Goal: Task Accomplishment & Management: Use online tool/utility

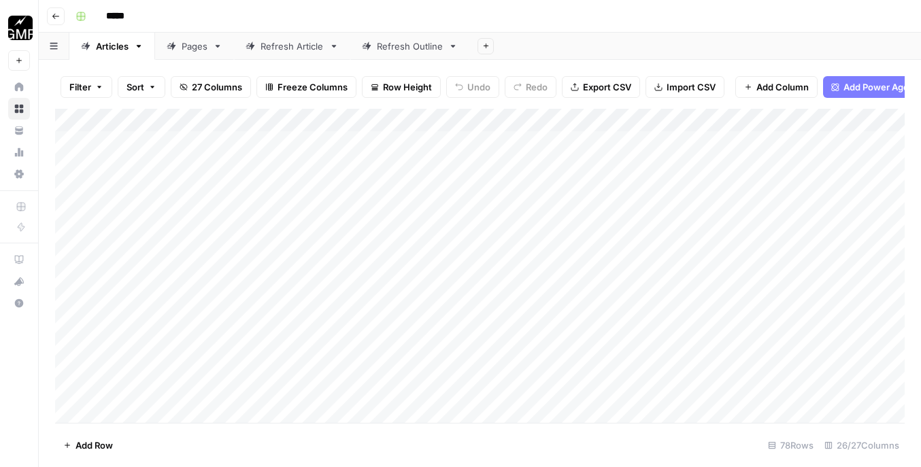
click at [56, 16] on icon "button" at bounding box center [56, 16] width 8 height 8
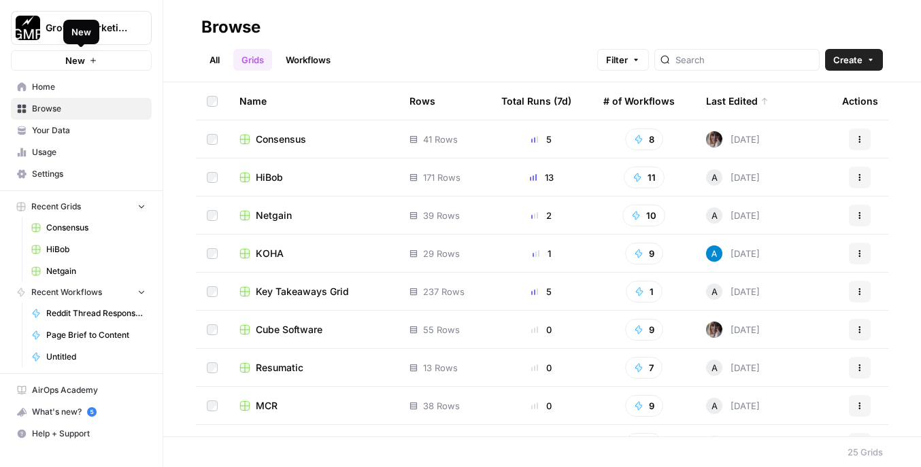
click at [97, 62] on button "New" at bounding box center [81, 60] width 141 height 20
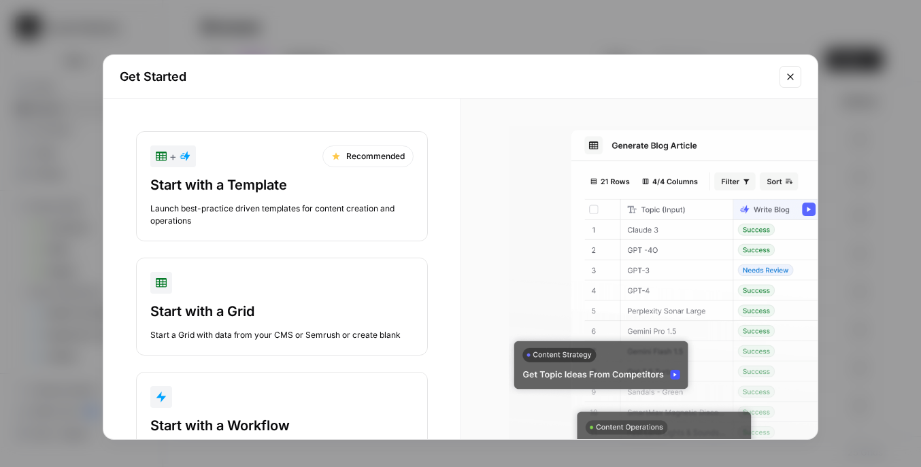
click at [281, 211] on div "Launch best-practice driven templates for content creation and operations" at bounding box center [281, 215] width 263 height 24
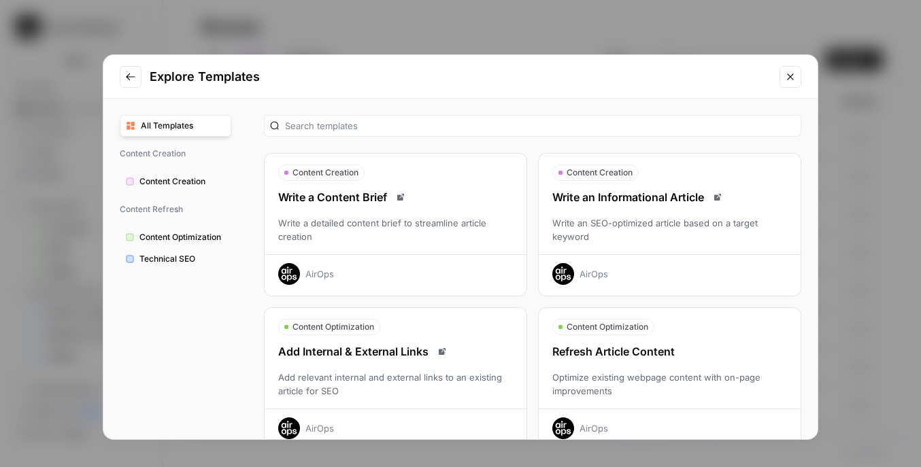
click at [165, 265] on button "Technical SEO" at bounding box center [176, 259] width 112 height 22
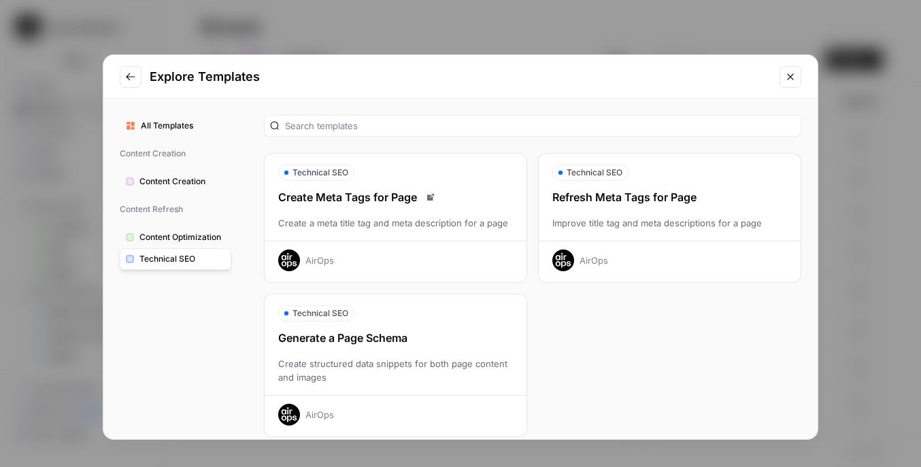
click at [220, 235] on span "Content Optimization" at bounding box center [182, 237] width 86 height 12
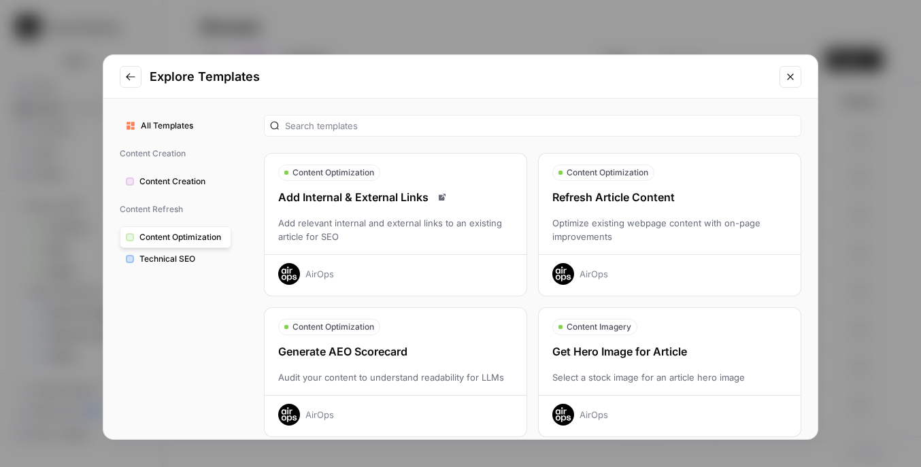
click at [201, 119] on button "All Templates" at bounding box center [176, 126] width 112 height 22
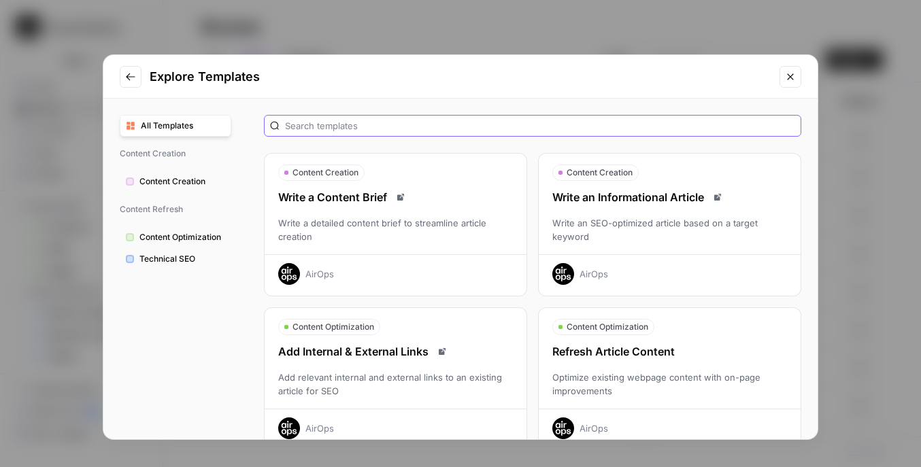
click at [297, 120] on input "text" at bounding box center [540, 126] width 510 height 14
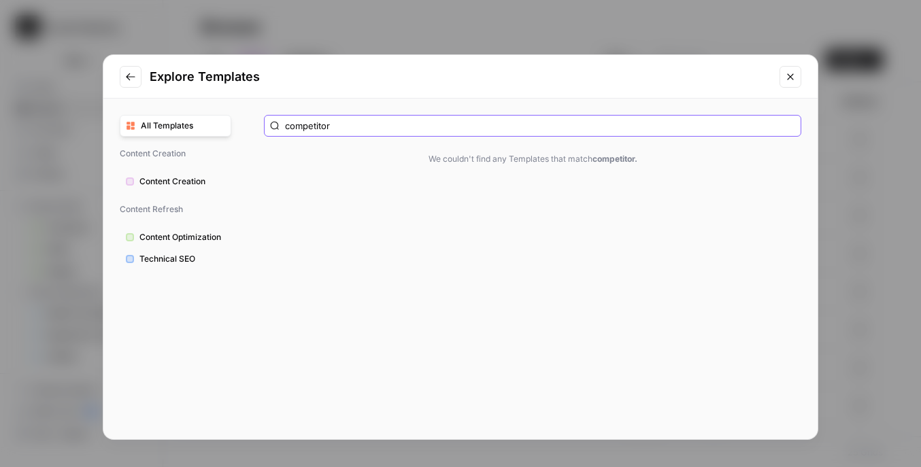
drag, startPoint x: 350, startPoint y: 124, endPoint x: 233, endPoint y: 124, distance: 117.6
click at [233, 124] on div "All Templates Content Creation Content Creation Content Refresh Content Optimiz…" at bounding box center [460, 269] width 714 height 341
type input "analysis"
click at [125, 77] on icon "Go to previous step" at bounding box center [130, 76] width 11 height 11
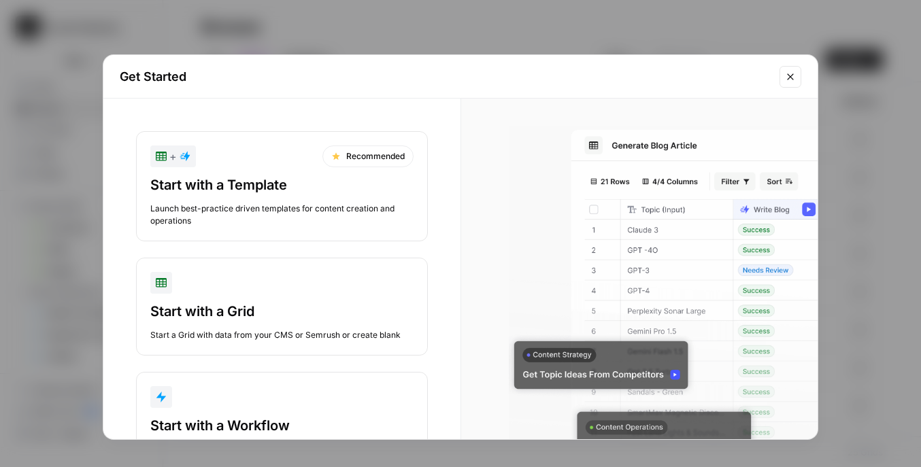
click at [299, 195] on div "Start with a Template Launch best-practice driven templates for content creatio…" at bounding box center [281, 201] width 263 height 52
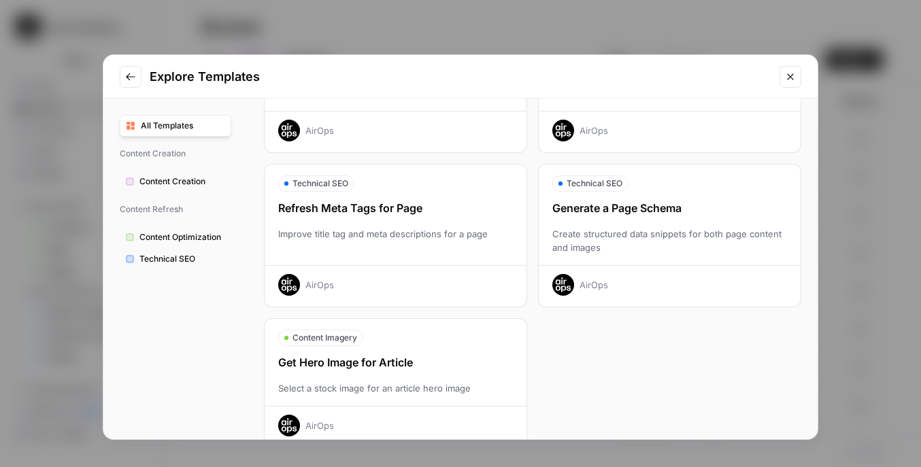
scroll to position [464, 0]
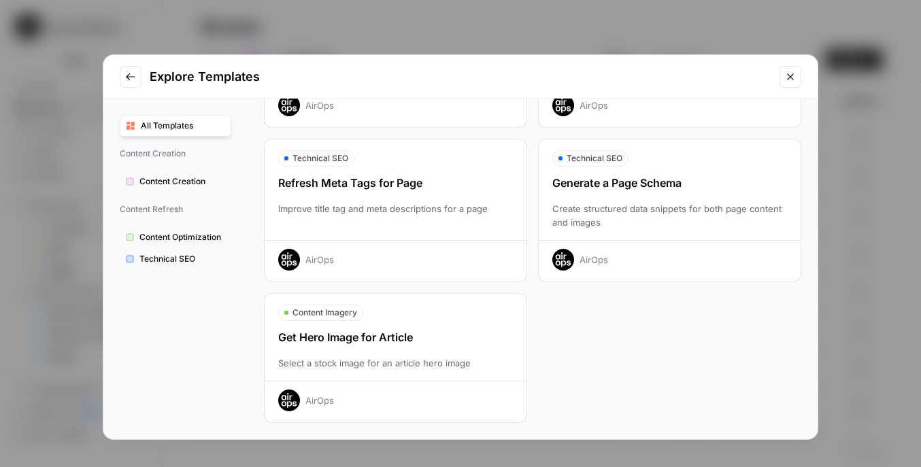
click at [194, 187] on span "Content Creation" at bounding box center [182, 181] width 86 height 12
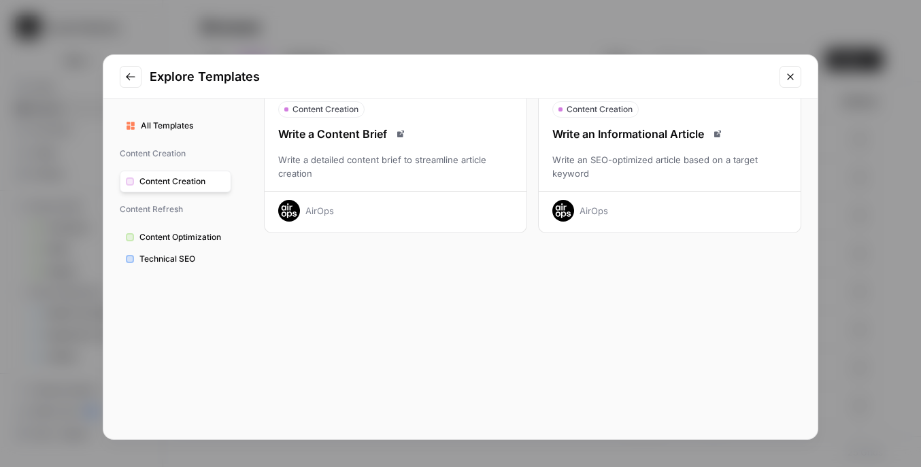
scroll to position [0, 0]
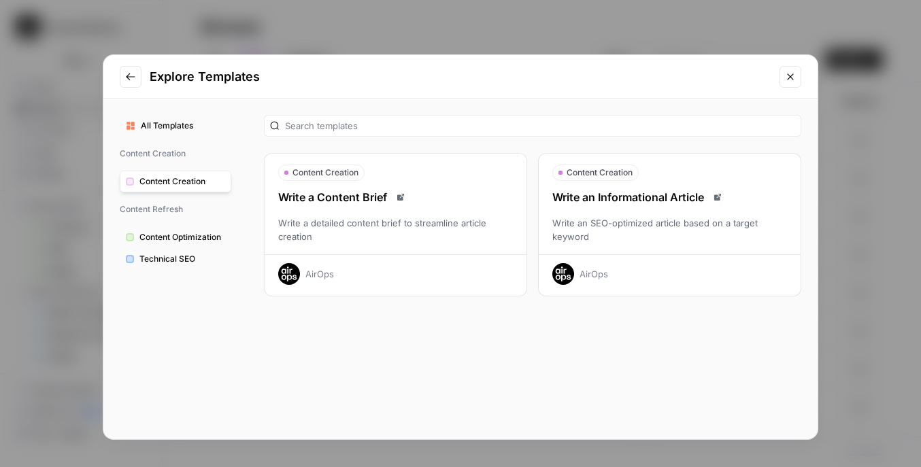
click at [212, 230] on button "Content Optimization" at bounding box center [176, 237] width 112 height 22
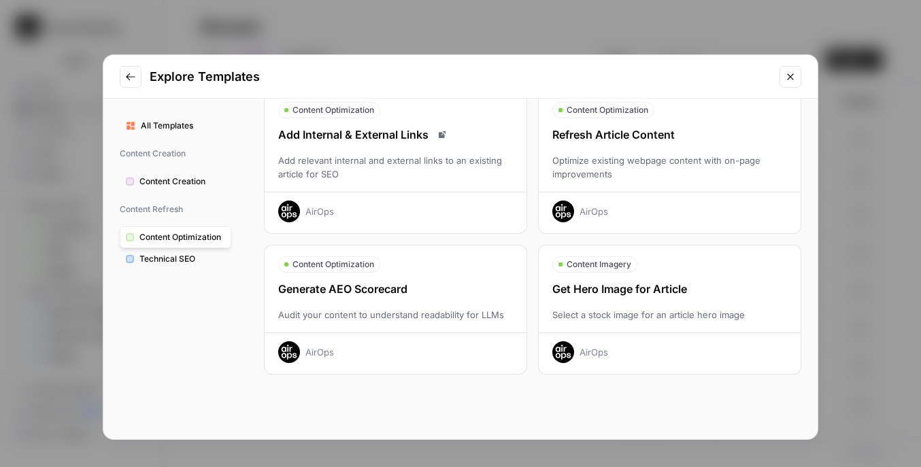
scroll to position [63, 0]
click at [169, 253] on span "Technical SEO" at bounding box center [182, 259] width 86 height 12
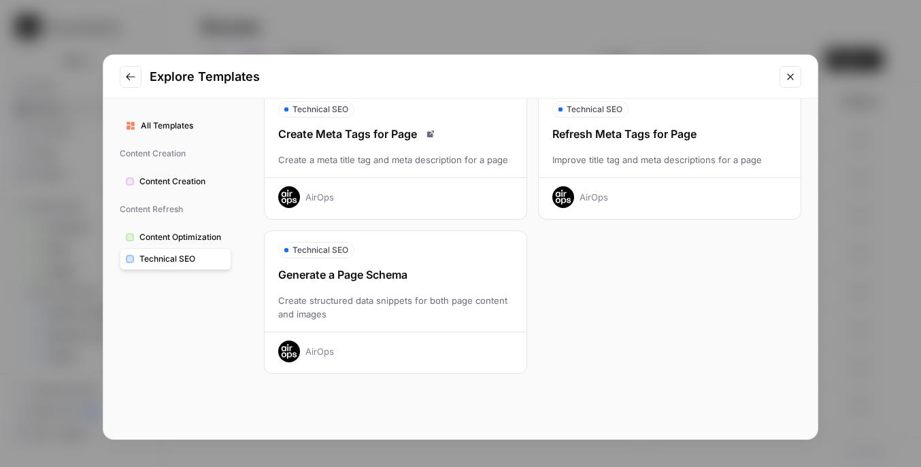
scroll to position [0, 0]
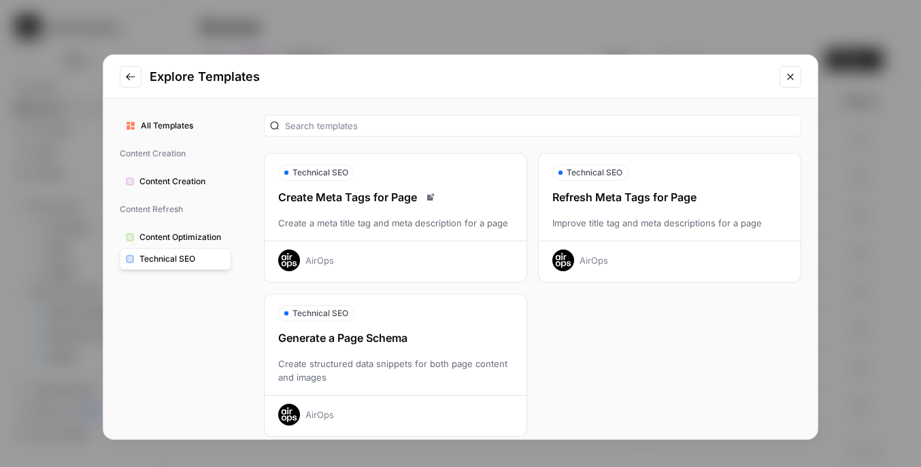
click at [210, 121] on span "All Templates" at bounding box center [183, 126] width 84 height 12
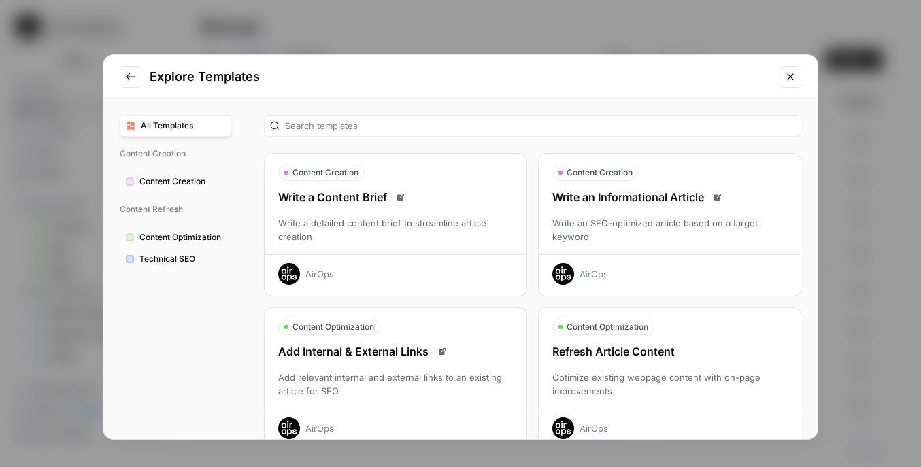
click at [790, 84] on button "Close modal" at bounding box center [790, 77] width 22 height 22
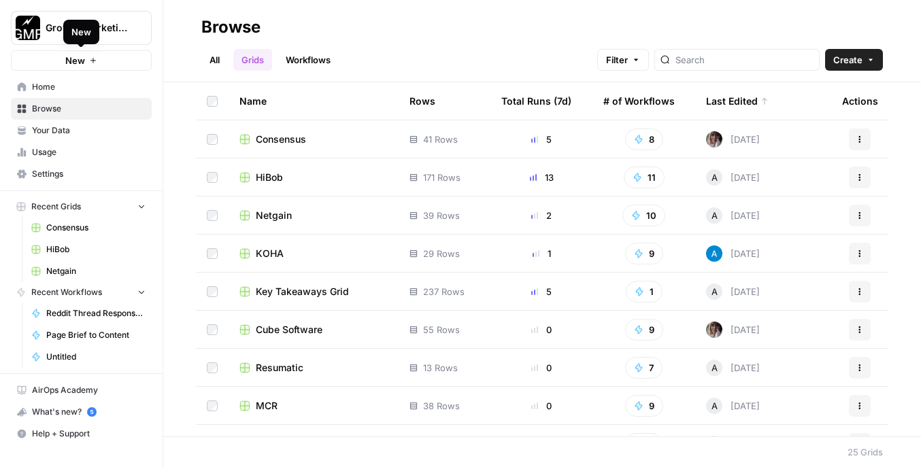
click at [94, 58] on icon "button" at bounding box center [93, 60] width 8 height 8
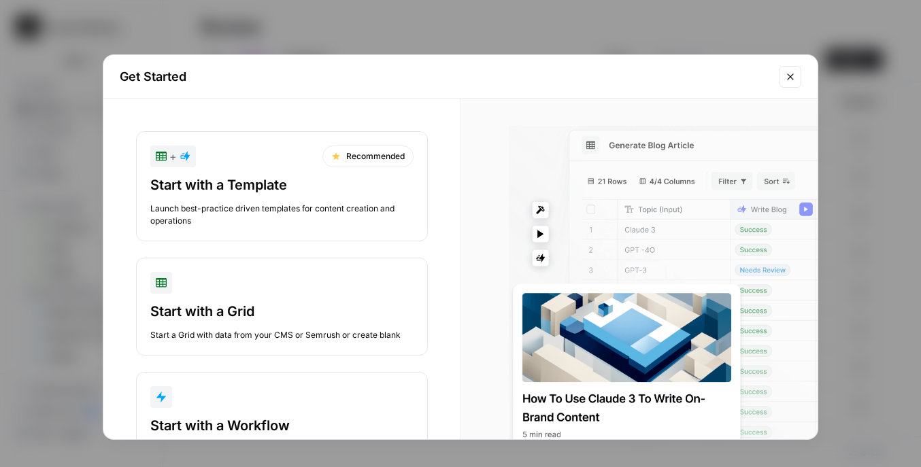
scroll to position [63, 0]
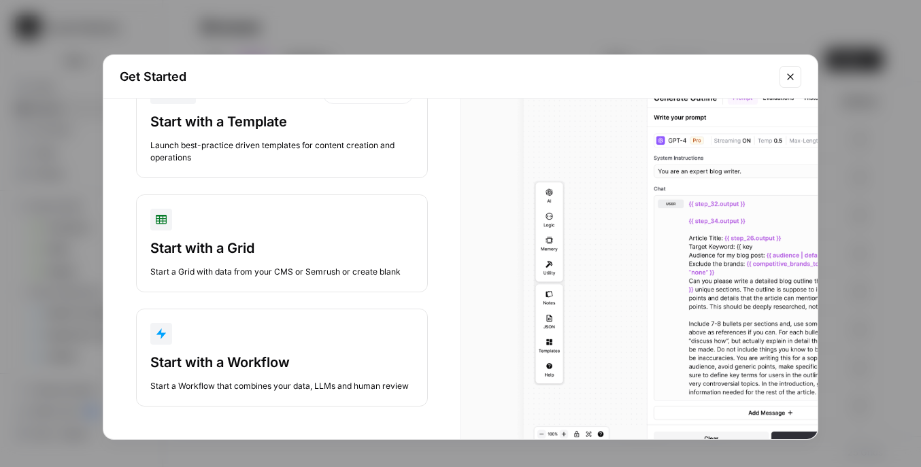
click at [207, 356] on div "Start with a Workflow" at bounding box center [281, 362] width 263 height 19
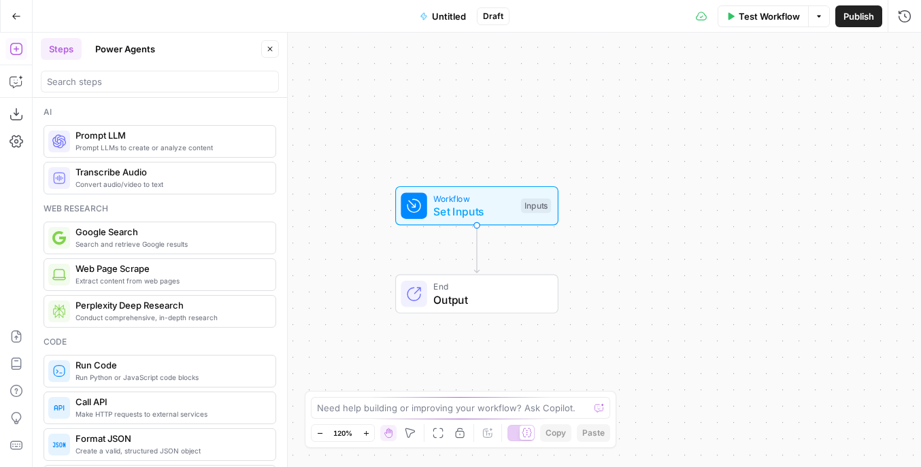
click at [115, 42] on button "Power Agents" at bounding box center [125, 49] width 76 height 22
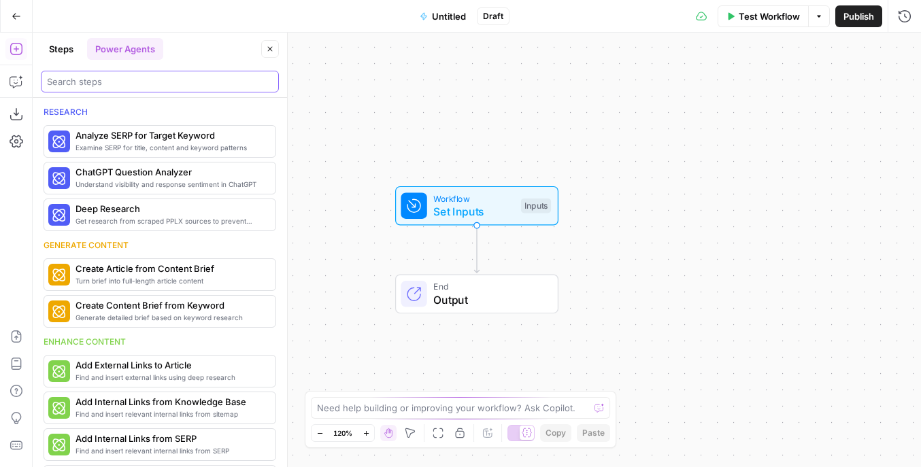
click at [109, 85] on input "search" at bounding box center [160, 82] width 226 height 14
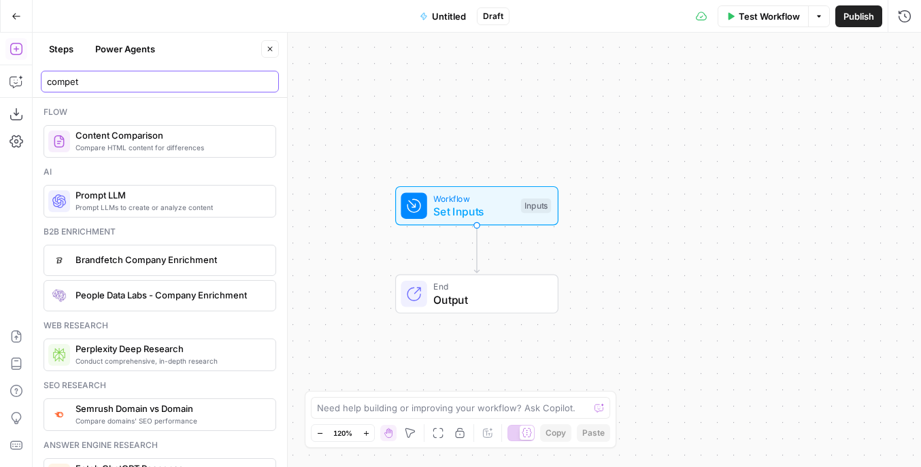
type input "compet"
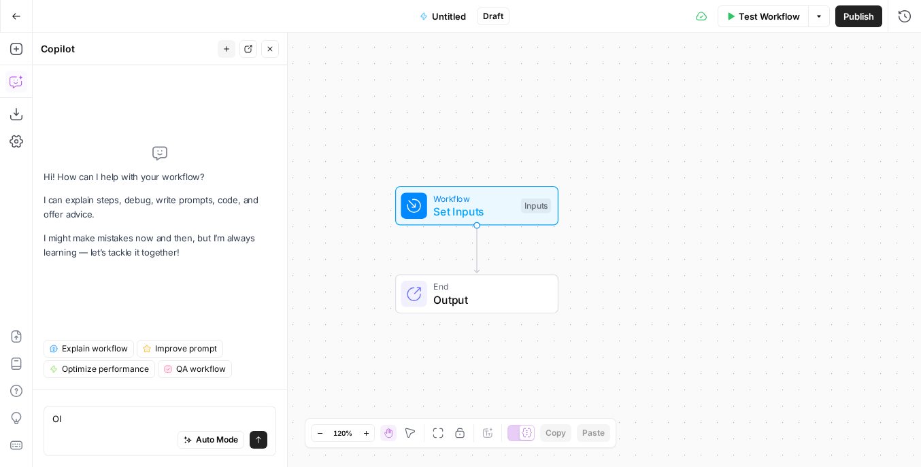
type textarea "O"
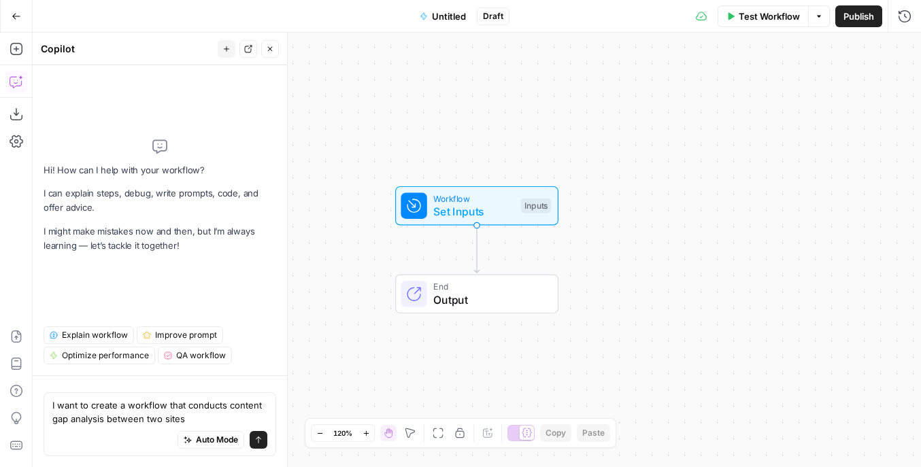
type textarea "I want to create a workflow that conducts content gap analysis between two sites"
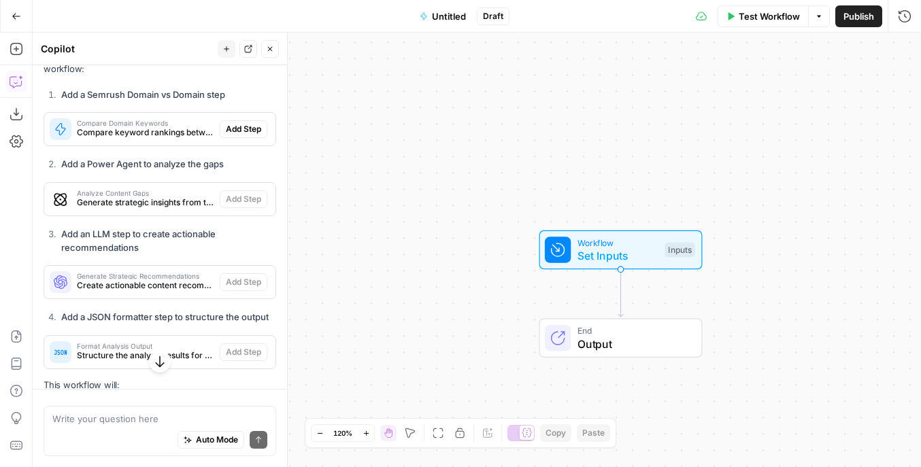
scroll to position [626, 0]
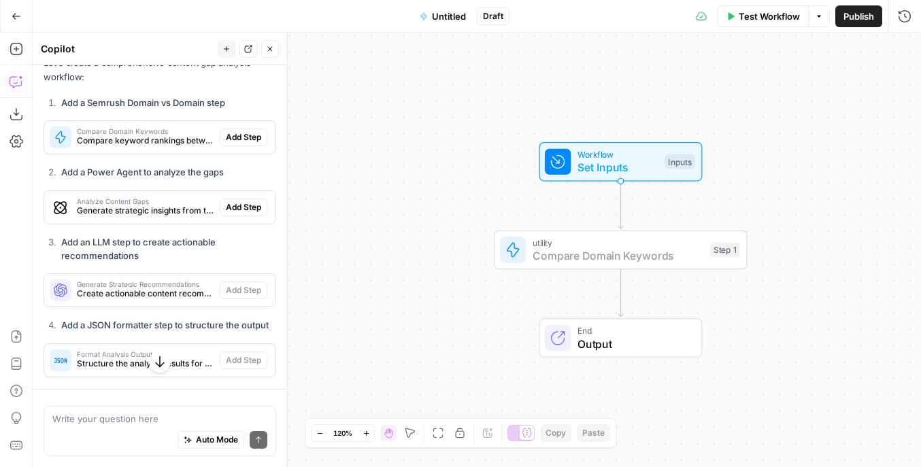
click at [231, 137] on span "Add Step" at bounding box center [243, 137] width 35 height 12
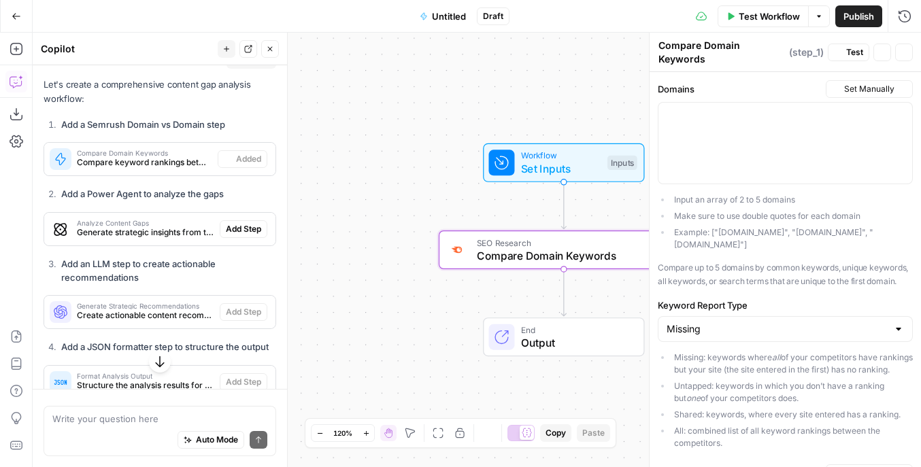
scroll to position [648, 0]
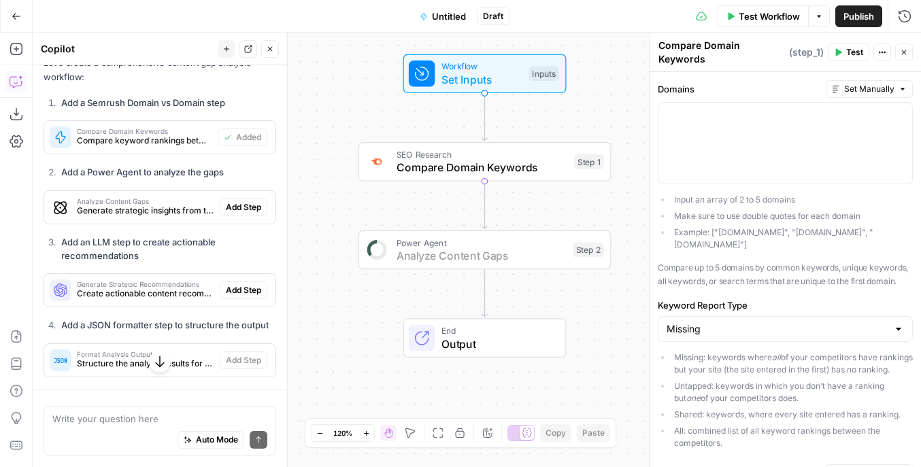
click at [241, 207] on span "Add Step" at bounding box center [243, 207] width 35 height 12
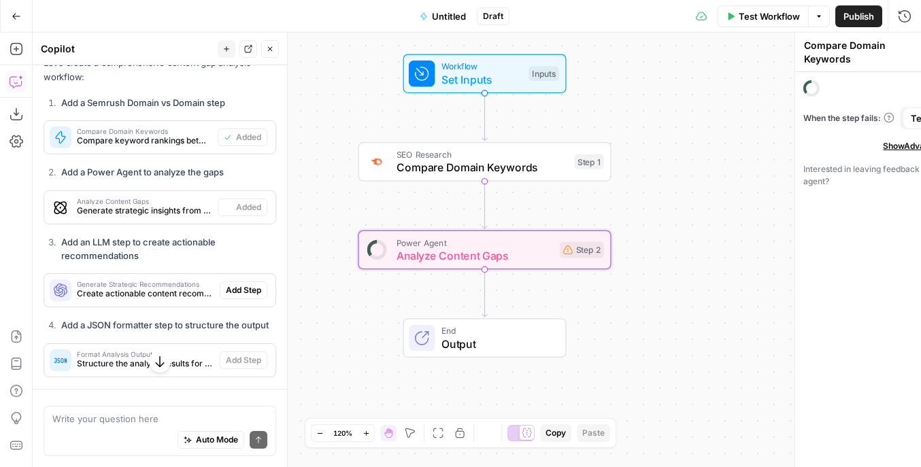
type textarea "Analyze Content Gaps"
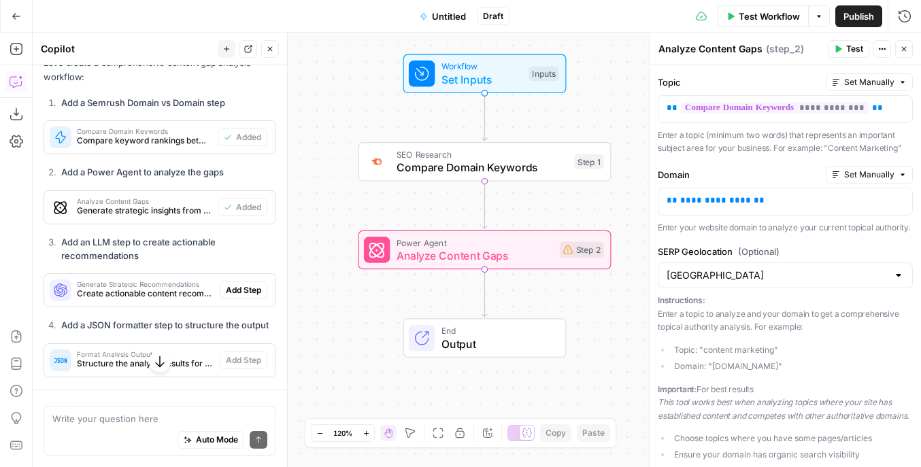
scroll to position [746, 0]
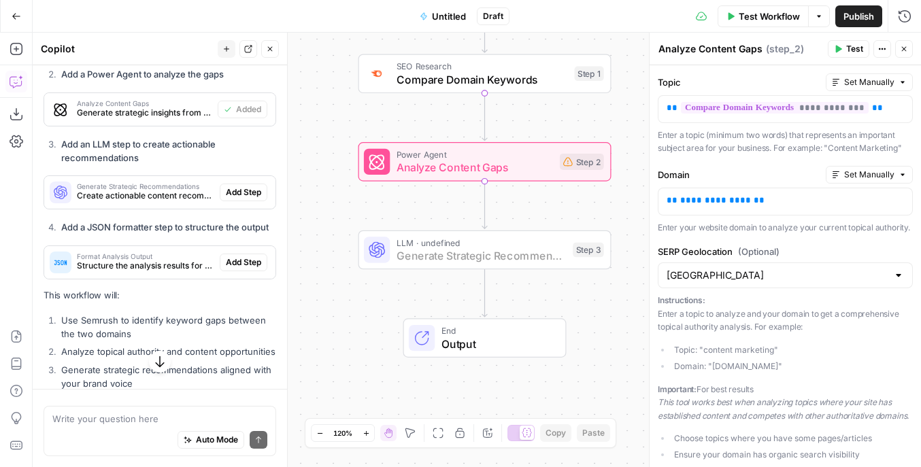
click at [243, 197] on span "Add Step" at bounding box center [243, 192] width 35 height 12
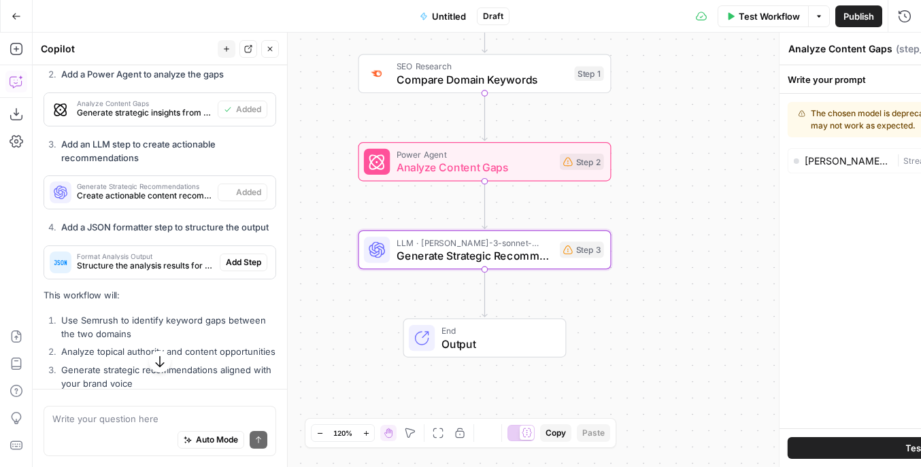
type textarea "Generate Strategic Recommendations"
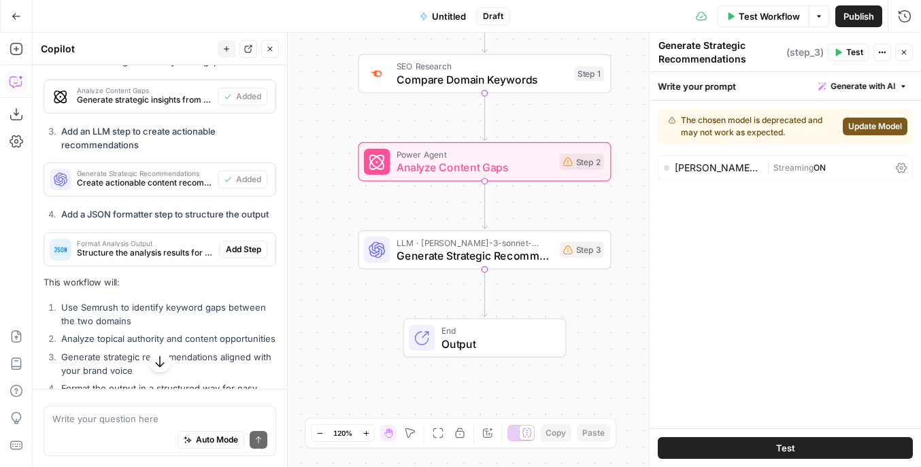
scroll to position [763, 0]
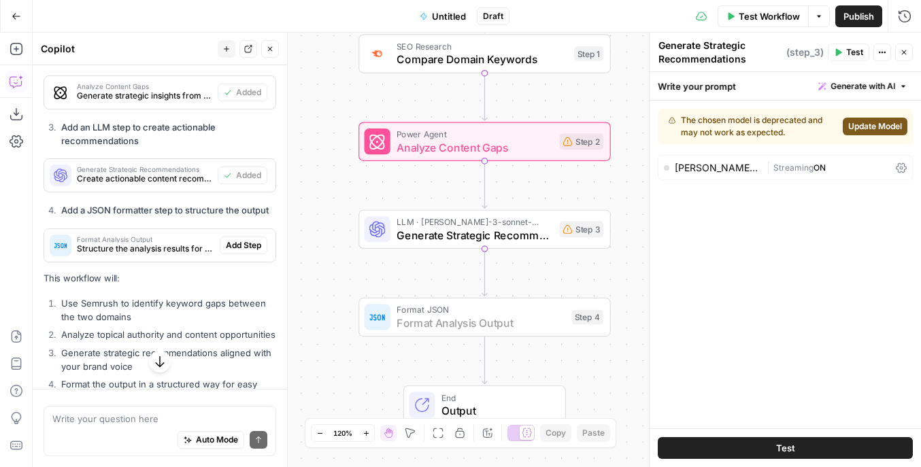
click at [254, 252] on button "Add Step" at bounding box center [244, 246] width 48 height 18
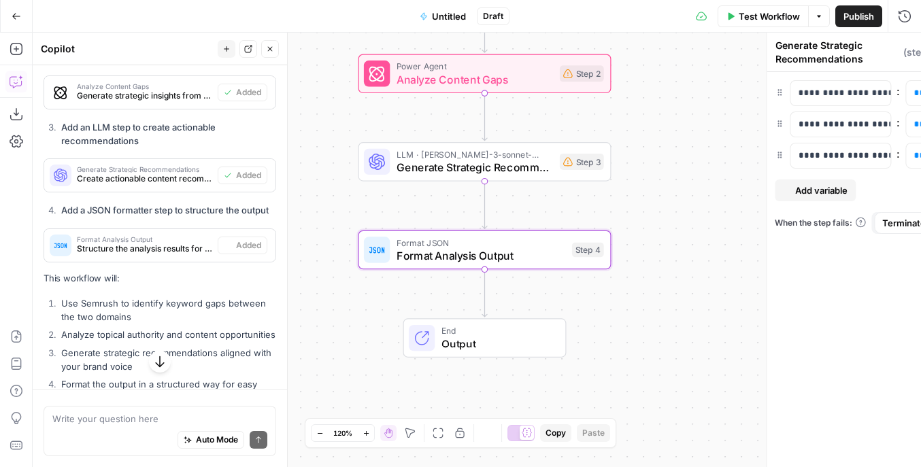
type textarea "Format Analysis Output"
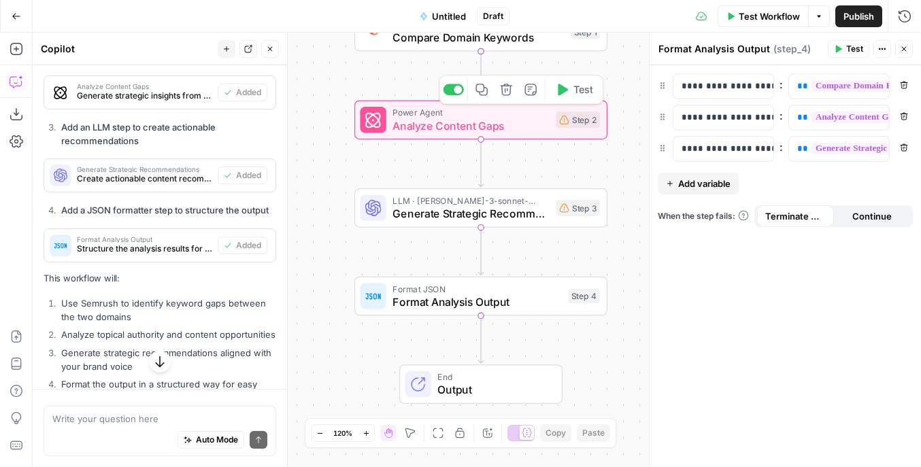
click at [549, 130] on div "Power Agent Analyze Content Gaps Step 2 Copy step Delete step Add Note Test" at bounding box center [480, 120] width 240 height 28
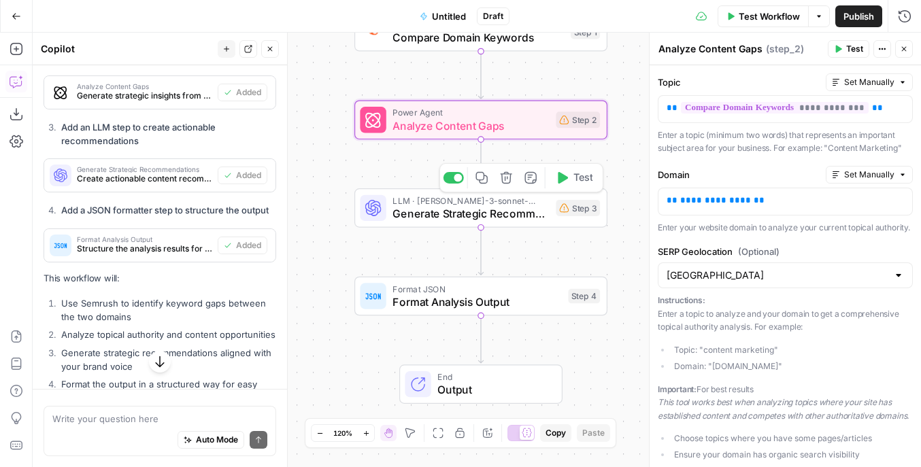
click at [549, 211] on div "LLM · [PERSON_NAME]-3-sonnet-20240229 Generate Strategic Recommendations Step 3…" at bounding box center [480, 208] width 240 height 28
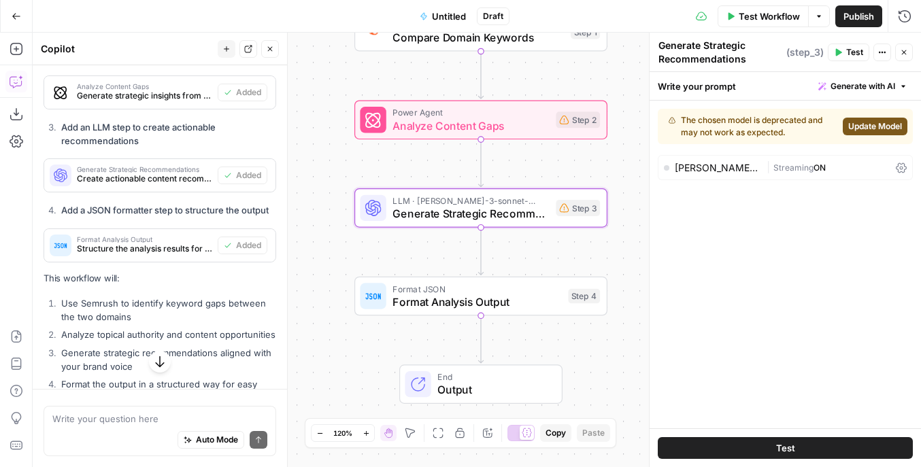
click at [865, 128] on span "Update Model" at bounding box center [875, 126] width 54 height 12
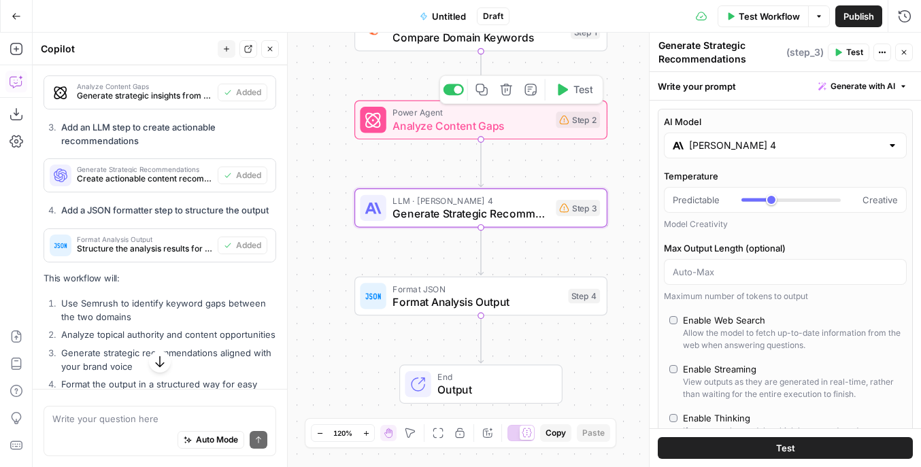
click at [526, 124] on span "Analyze Content Gaps" at bounding box center [470, 126] width 156 height 16
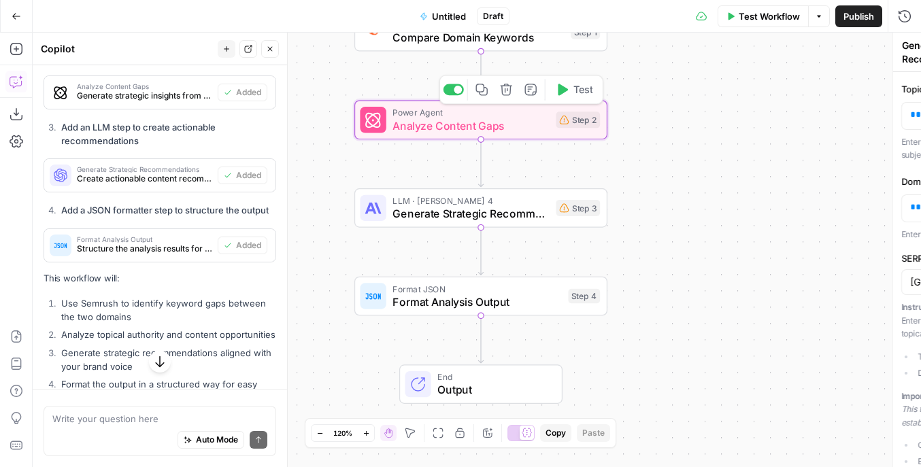
type textarea "Analyze Content Gaps"
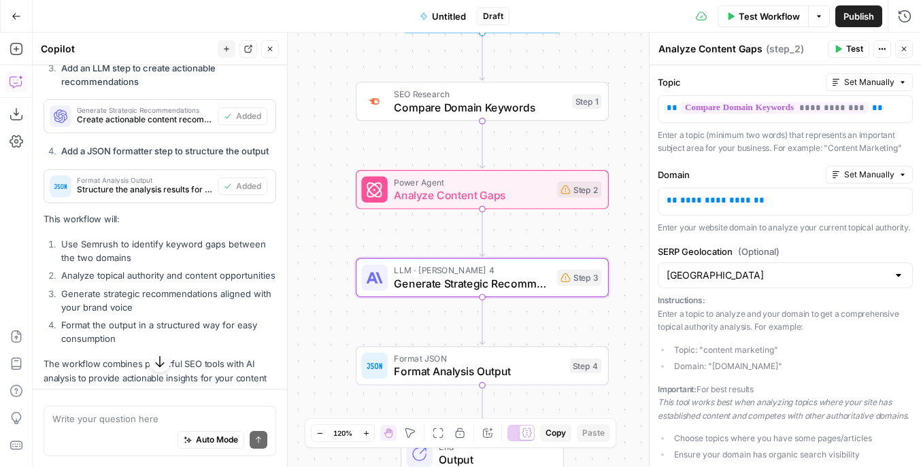
scroll to position [932, 0]
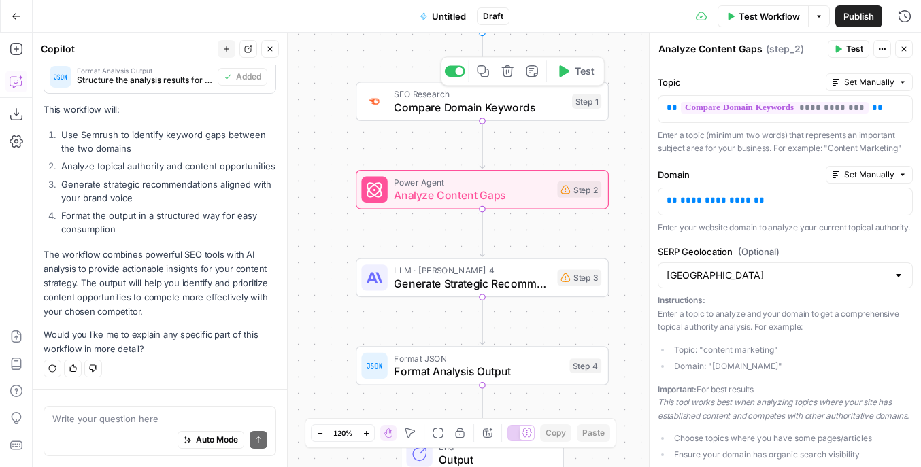
click at [511, 111] on span "Compare Domain Keywords" at bounding box center [479, 107] width 171 height 16
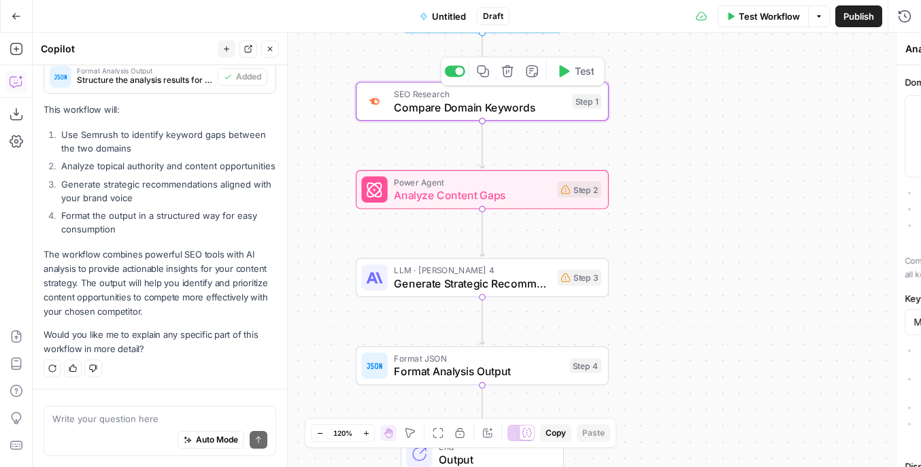
type textarea "Compare Domain Keywords"
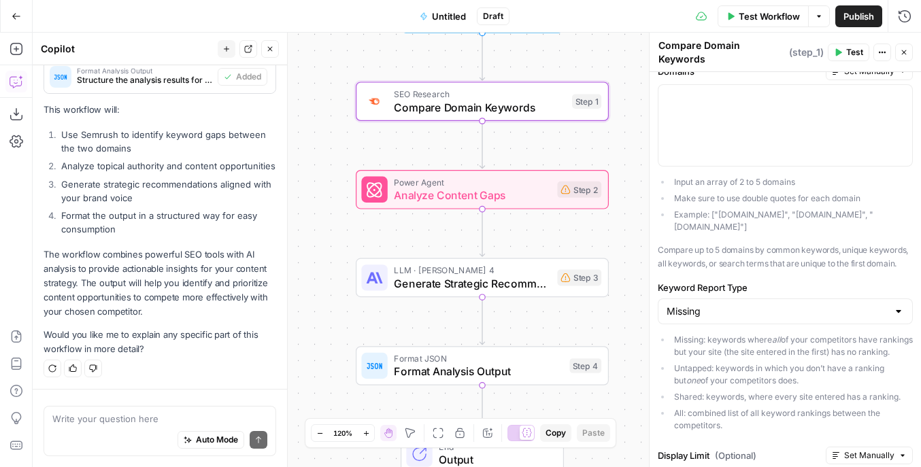
scroll to position [0, 0]
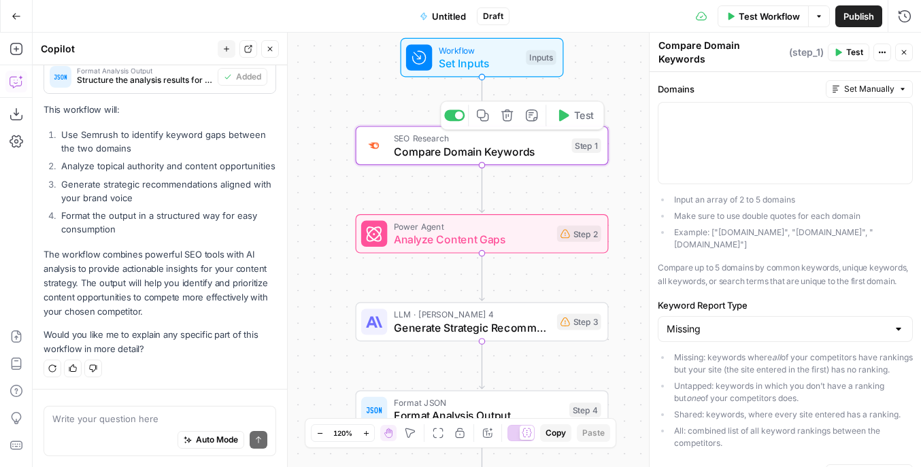
click at [495, 61] on span "Set Inputs" at bounding box center [479, 63] width 81 height 16
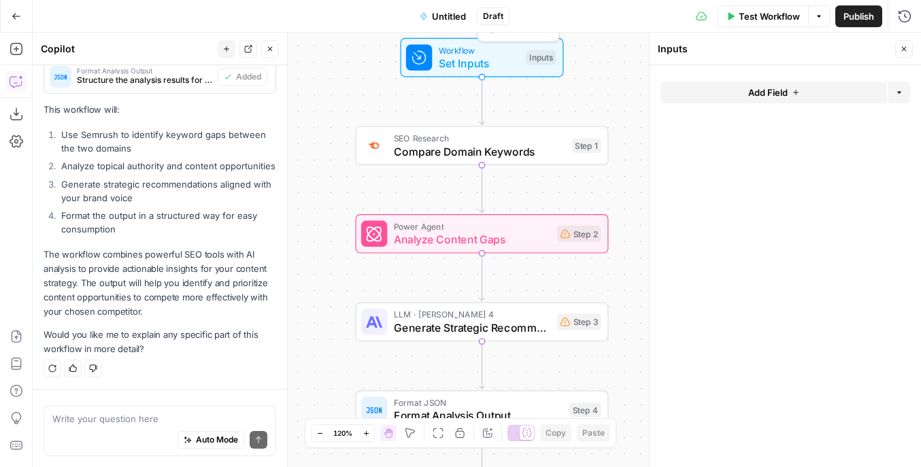
click at [745, 96] on button "Add Field" at bounding box center [773, 93] width 226 height 22
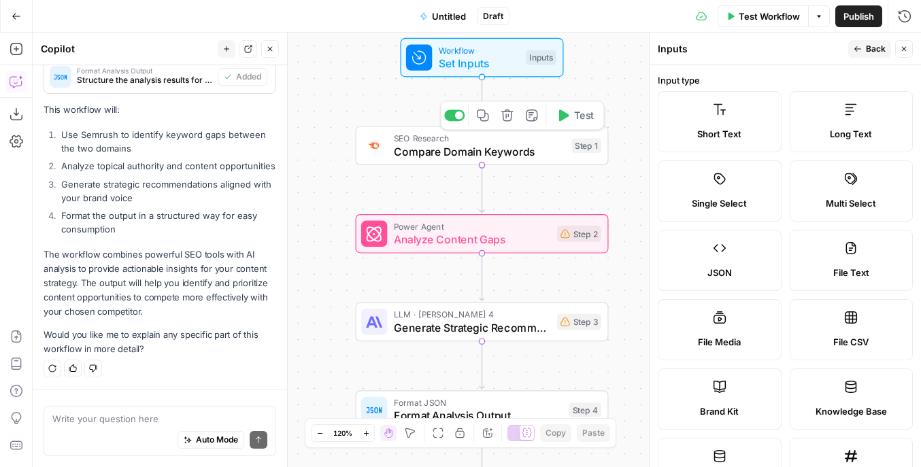
click at [527, 152] on span "Compare Domain Keywords" at bounding box center [479, 151] width 171 height 16
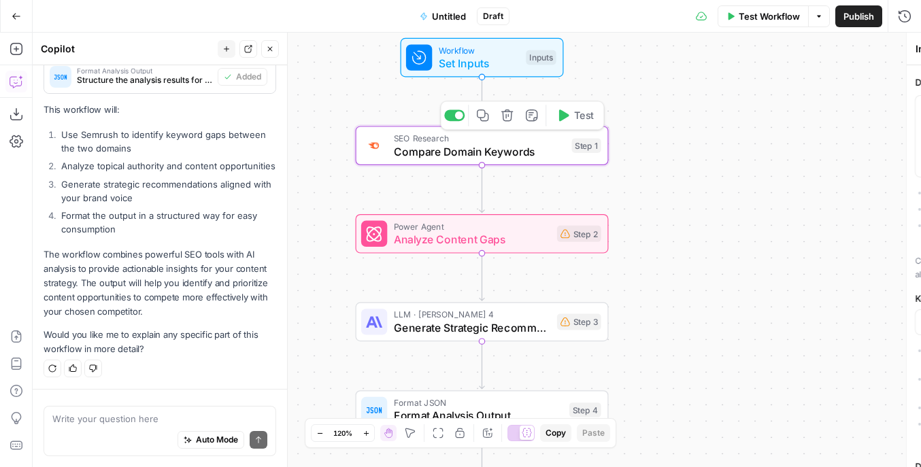
type textarea "Compare Domain Keywords"
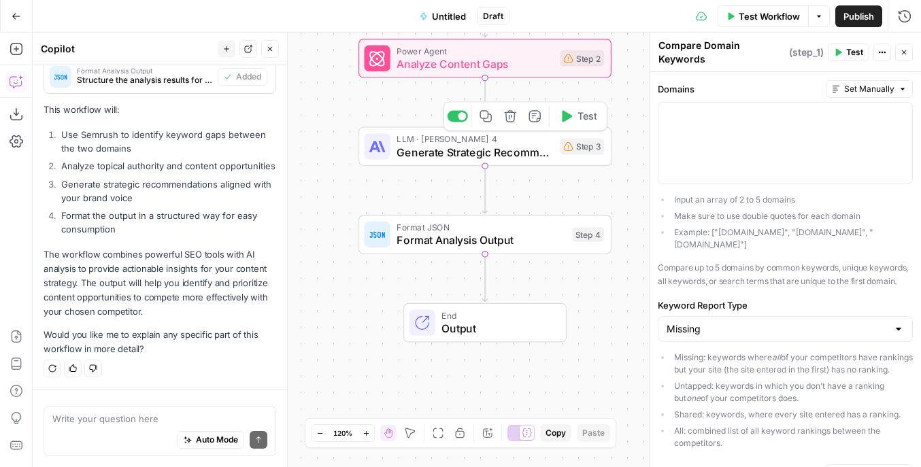
click at [520, 158] on span "Generate Strategic Recommendations" at bounding box center [474, 152] width 156 height 16
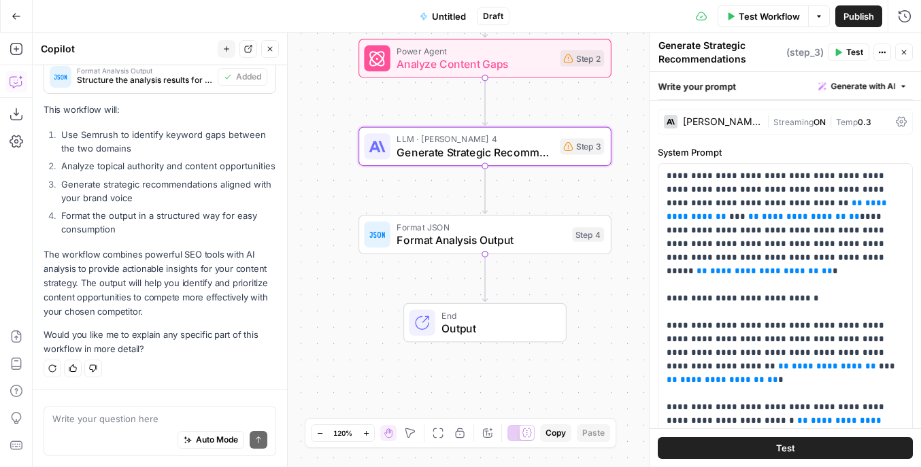
click at [436, 18] on span "Untitled" at bounding box center [449, 17] width 34 height 14
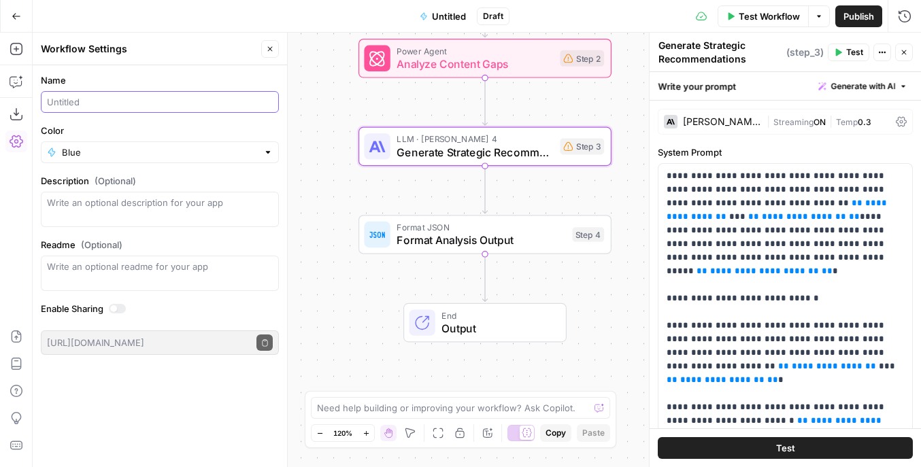
click at [201, 107] on input "Name" at bounding box center [160, 102] width 226 height 14
type input "Competitor Analysis"
click at [171, 157] on input "Color" at bounding box center [160, 153] width 196 height 14
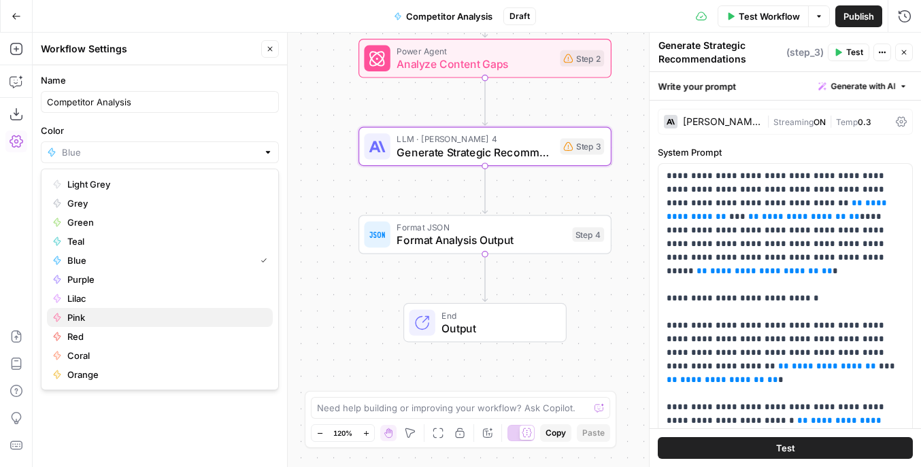
click at [114, 321] on span "Pink" at bounding box center [164, 318] width 194 height 14
type input "Pink"
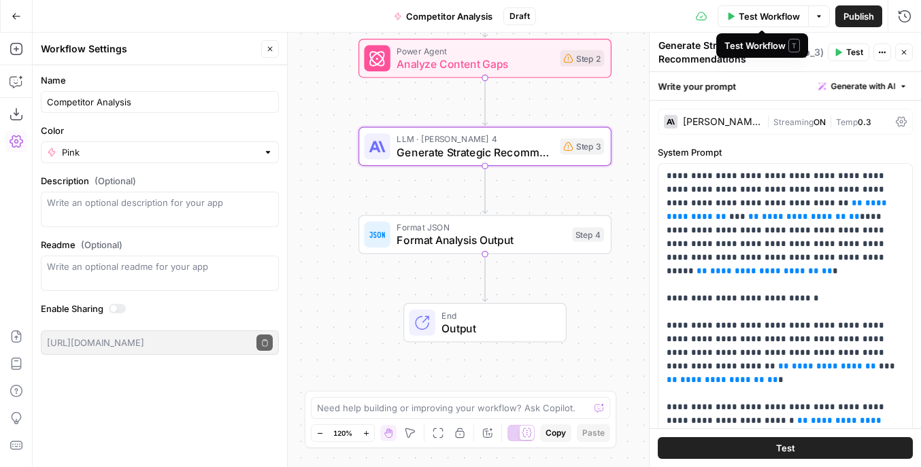
click at [821, 17] on span "button" at bounding box center [819, 16] width 8 height 8
click at [610, 19] on div "Test Workflow Options Publish Run History" at bounding box center [729, 16] width 386 height 32
click at [817, 15] on icon "button" at bounding box center [819, 16] width 4 height 2
click at [622, 1] on div "Test Workflow Options Publish Run History" at bounding box center [729, 16] width 386 height 32
click at [20, 14] on icon "button" at bounding box center [17, 17] width 10 height 10
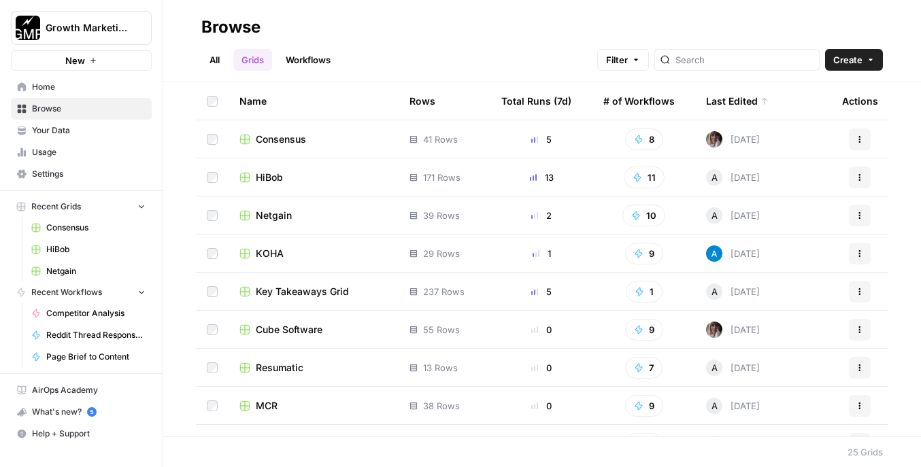
click at [281, 178] on span "HiBob" at bounding box center [269, 178] width 27 height 14
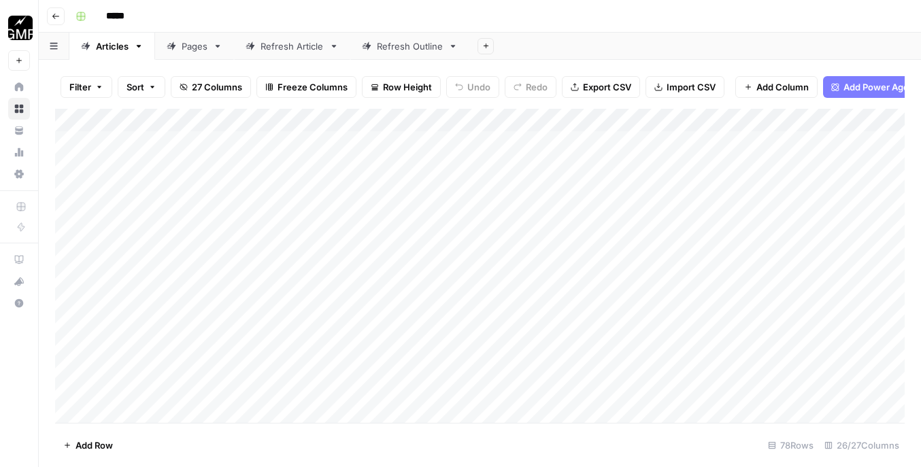
click at [298, 49] on div "Refresh Article" at bounding box center [291, 46] width 63 height 14
click at [163, 410] on div "Add Column" at bounding box center [479, 266] width 849 height 314
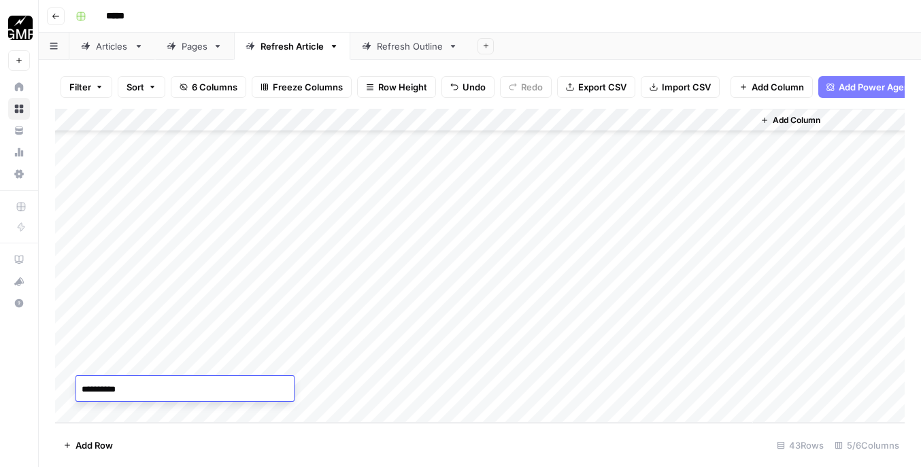
type textarea "**********"
click at [355, 384] on div "Add Column" at bounding box center [479, 266] width 849 height 314
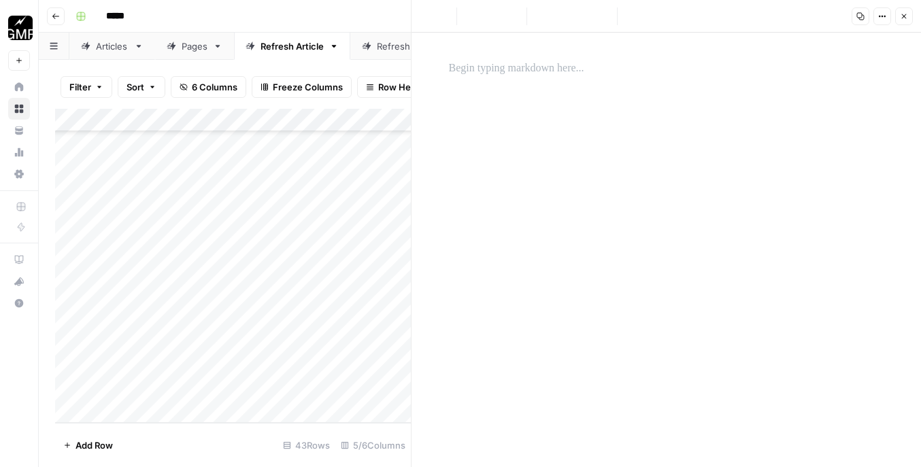
click at [543, 101] on div at bounding box center [667, 250] width 452 height 435
click at [505, 67] on p at bounding box center [666, 69] width 435 height 18
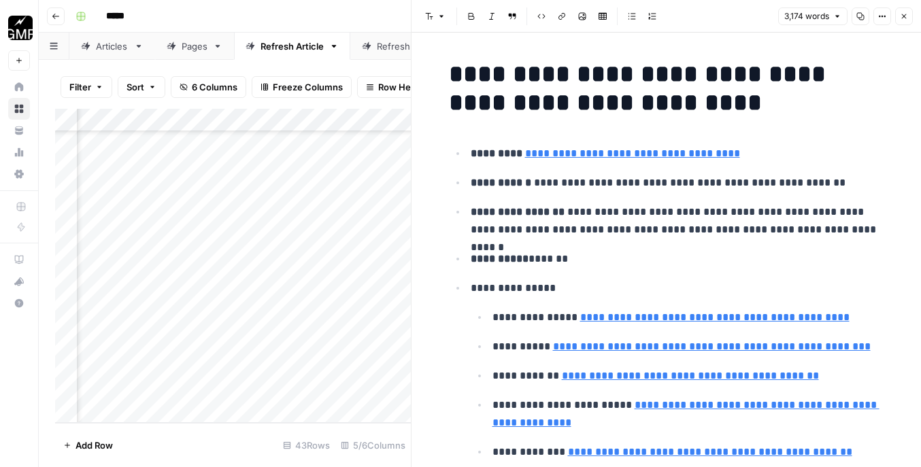
scroll to position [725, 156]
click at [290, 390] on div "Add Column" at bounding box center [233, 266] width 356 height 314
click at [309, 390] on div "Add Column" at bounding box center [233, 266] width 356 height 314
